Goal: Task Accomplishment & Management: Manage account settings

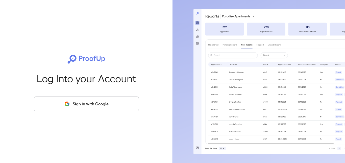
click at [96, 105] on button "Sign in with Google" at bounding box center [86, 103] width 105 height 15
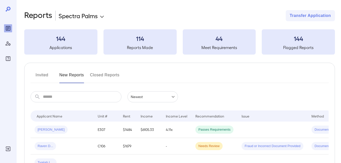
click at [38, 74] on button "Invited" at bounding box center [42, 77] width 23 height 12
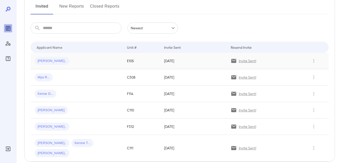
scroll to position [76, 0]
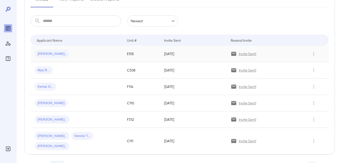
click at [75, 55] on div "[PERSON_NAME].." at bounding box center [77, 54] width 84 height 8
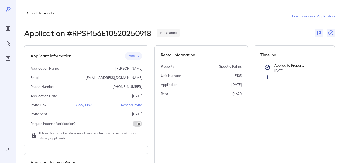
click at [81, 104] on p "Copy Link" at bounding box center [84, 104] width 16 height 5
